Goal: Check status: Check status

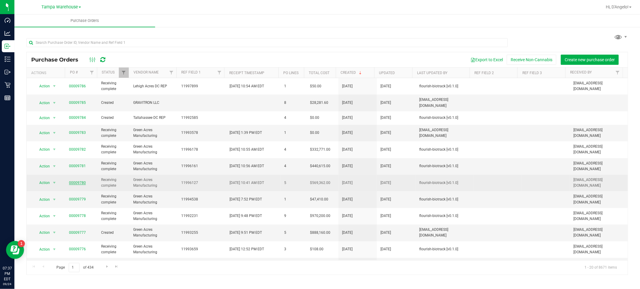
click at [78, 181] on link "00009780" at bounding box center [77, 183] width 17 height 4
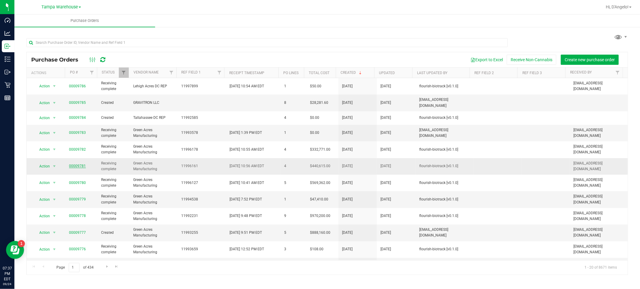
click at [71, 164] on link "00009781" at bounding box center [77, 166] width 17 height 4
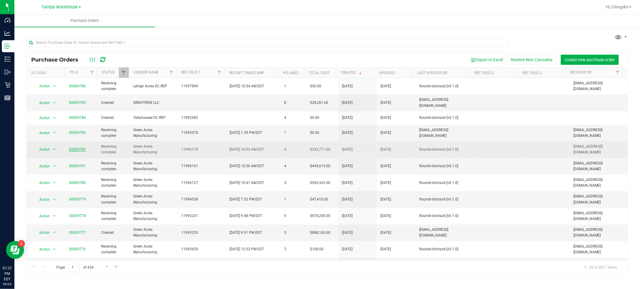
click at [81, 147] on link "00009782" at bounding box center [77, 149] width 17 height 4
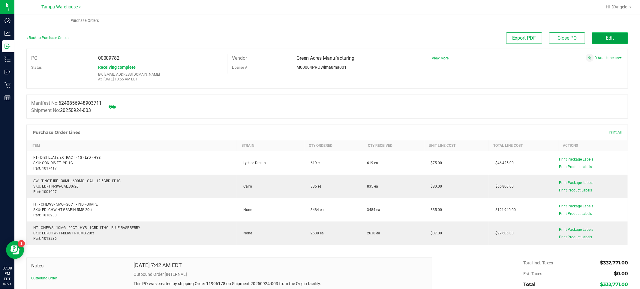
click at [606, 37] on span "Edit" at bounding box center [610, 38] width 8 height 6
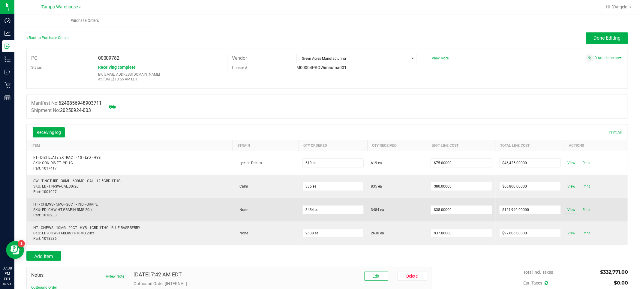
click at [566, 207] on span "View" at bounding box center [572, 209] width 12 height 7
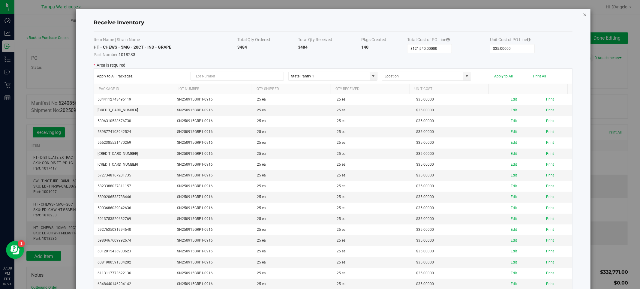
click at [583, 16] on icon "Close modal" at bounding box center [585, 14] width 4 height 7
